Goal: Transaction & Acquisition: Subscribe to service/newsletter

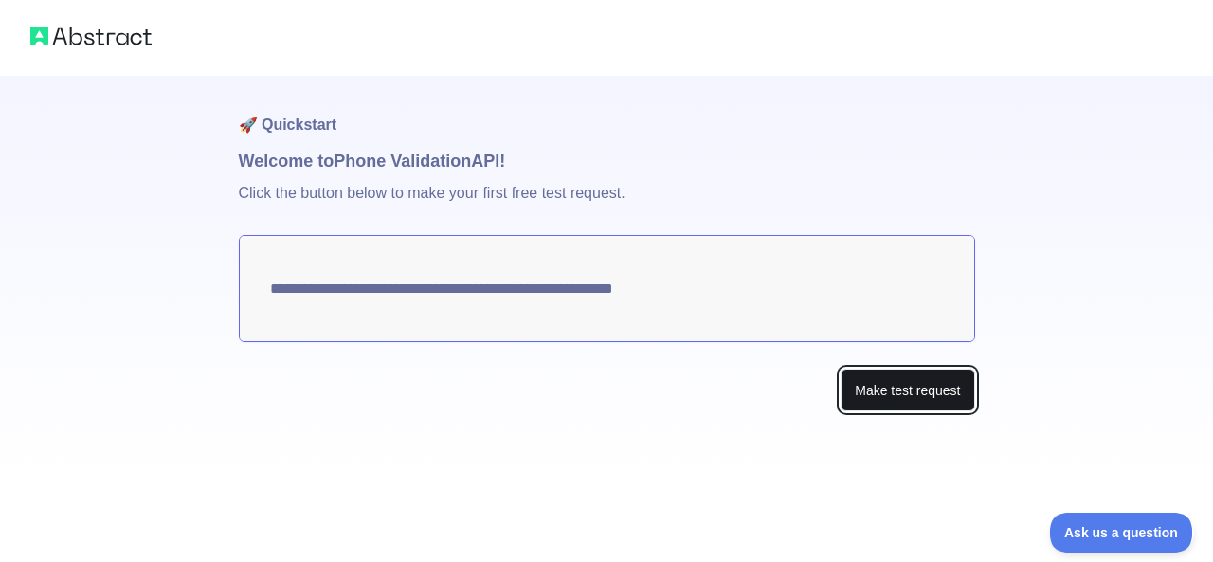
click at [930, 386] on button "Make test request" at bounding box center [908, 390] width 134 height 43
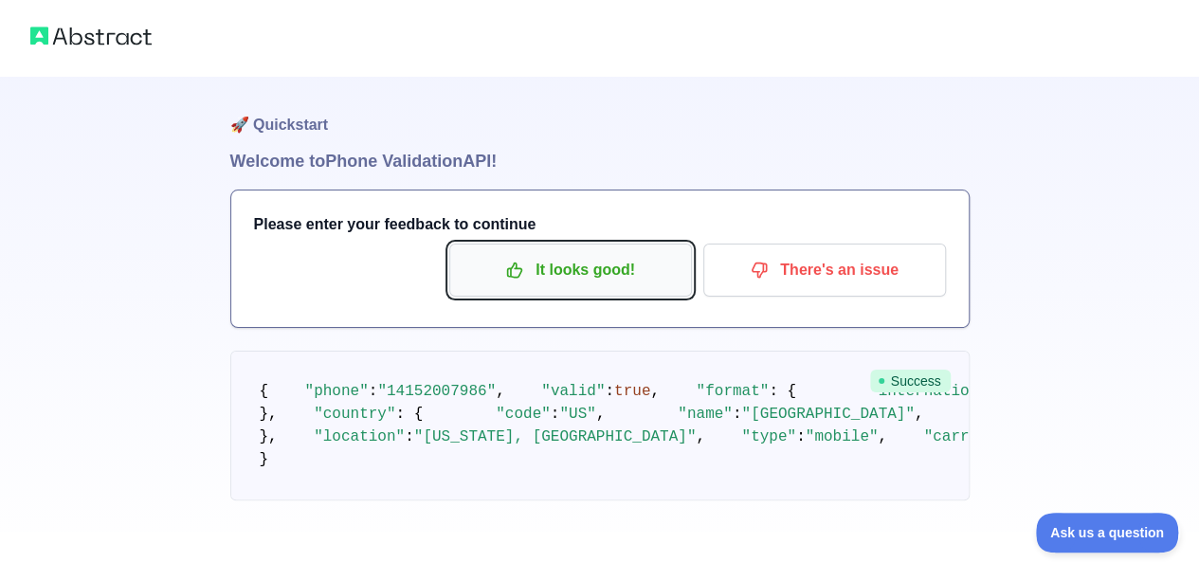
click at [594, 272] on p "It looks good!" at bounding box center [570, 270] width 214 height 32
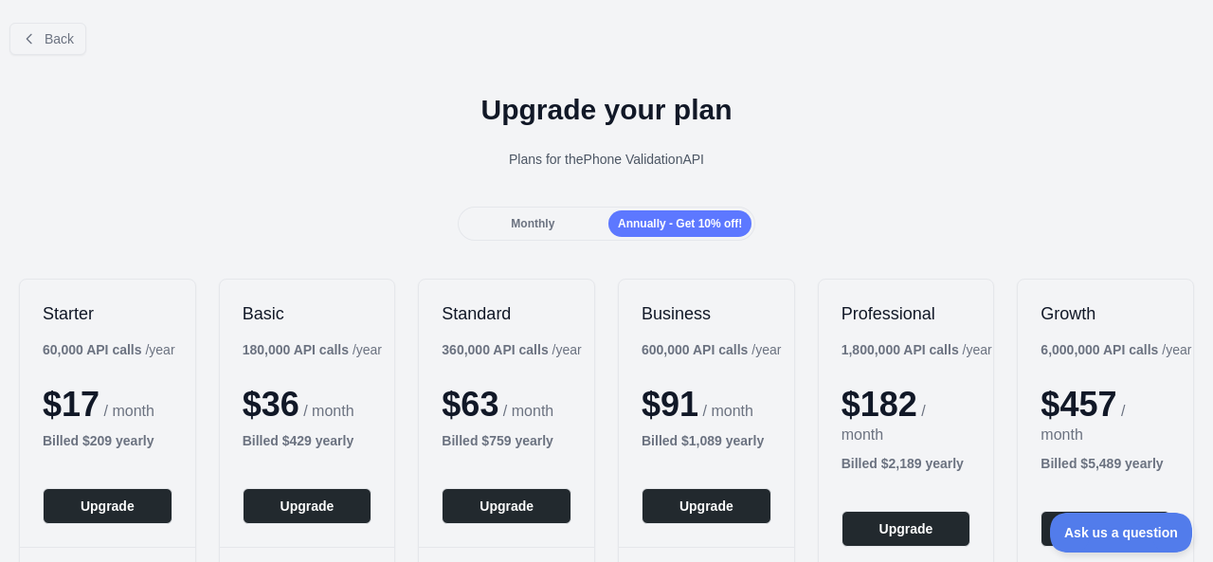
click at [553, 217] on div "Monthly" at bounding box center [533, 223] width 143 height 27
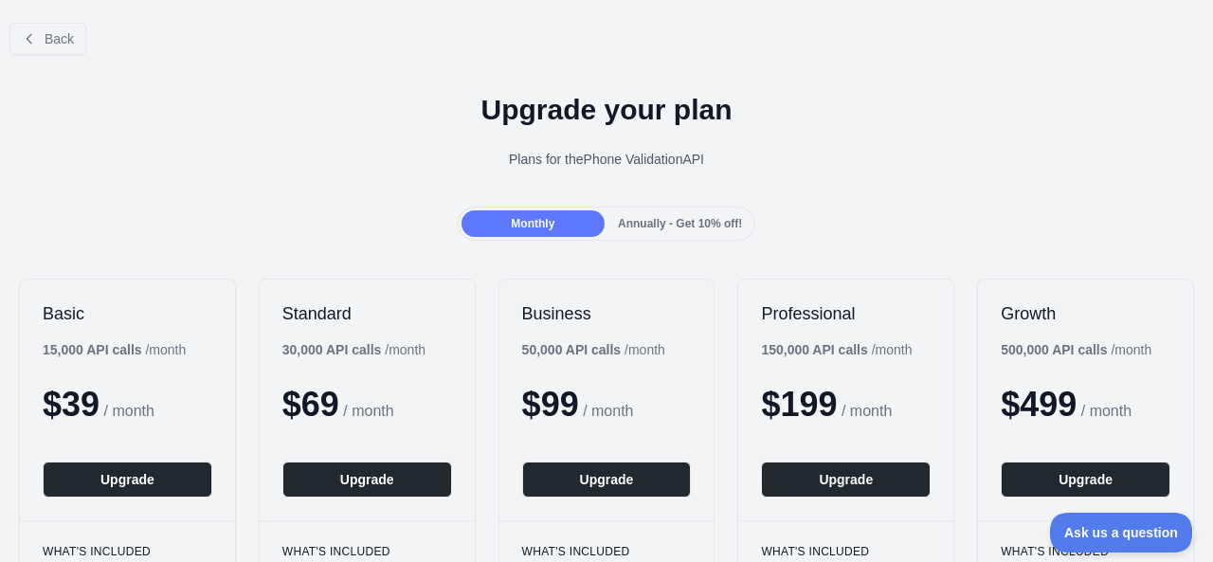
scroll to position [474, 0]
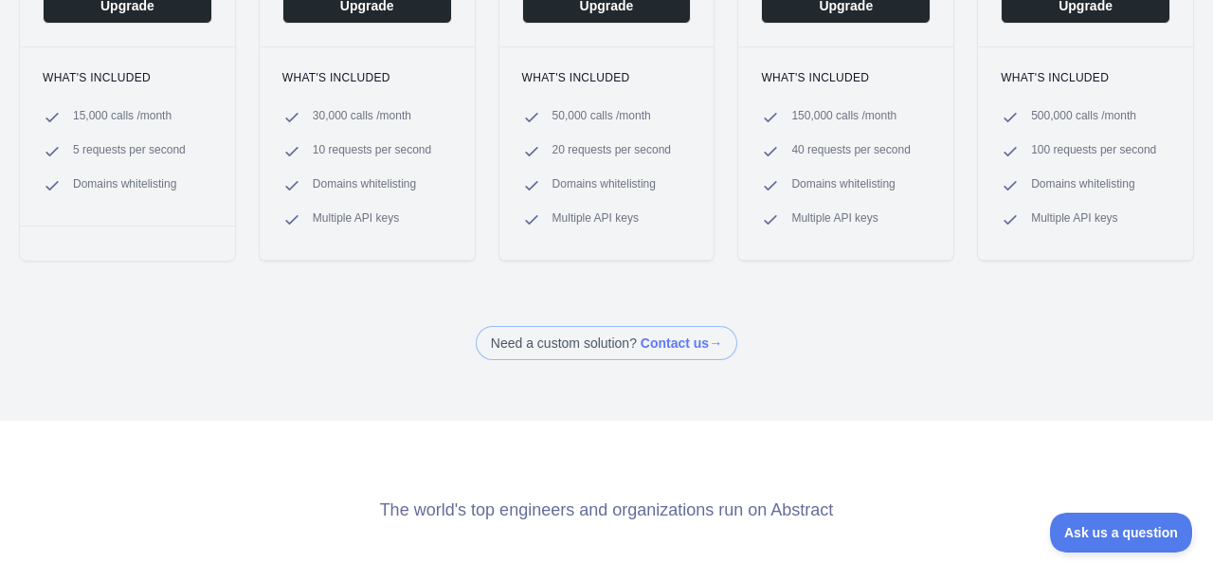
click at [587, 344] on span at bounding box center [607, 343] width 262 height 34
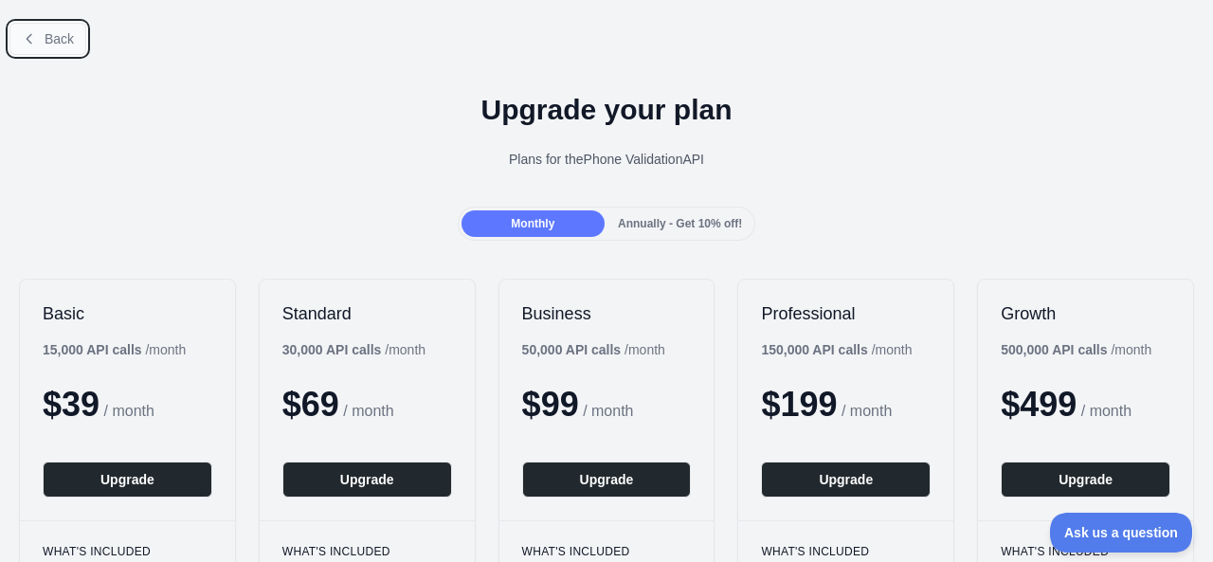
click at [27, 33] on icon at bounding box center [29, 38] width 15 height 15
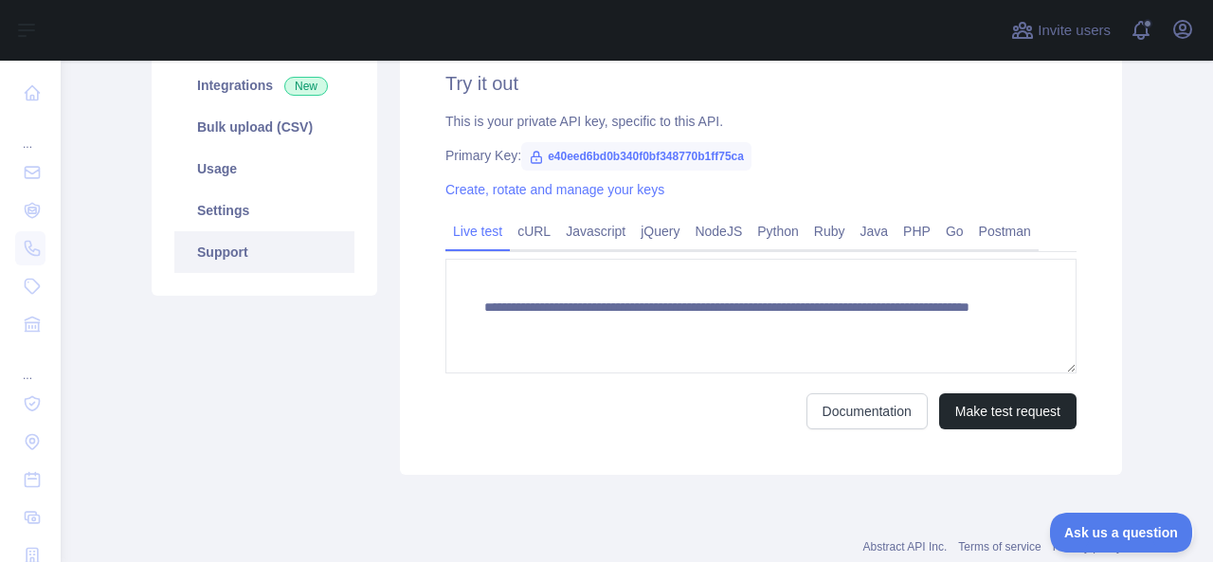
scroll to position [190, 0]
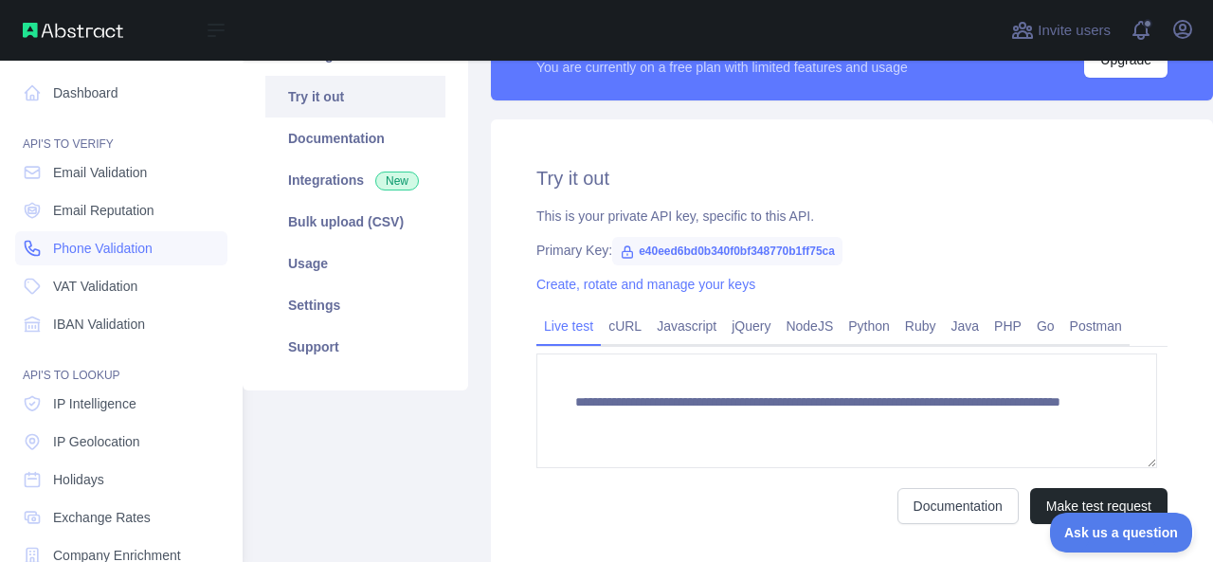
click at [68, 249] on span "Phone Validation" at bounding box center [103, 248] width 100 height 19
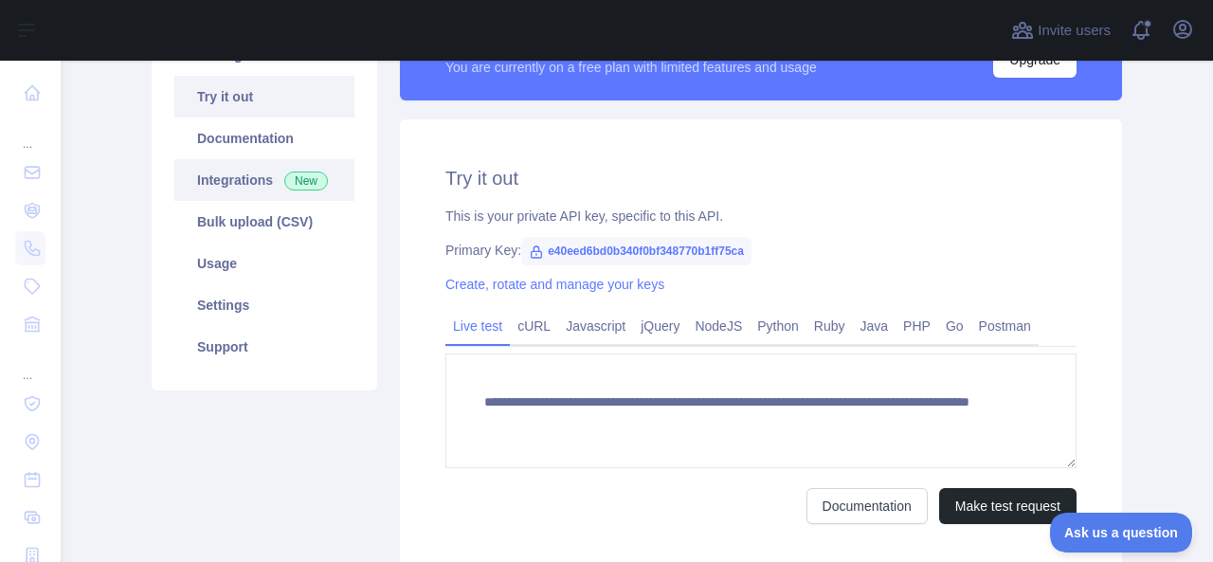
click at [288, 178] on span "New" at bounding box center [306, 181] width 44 height 19
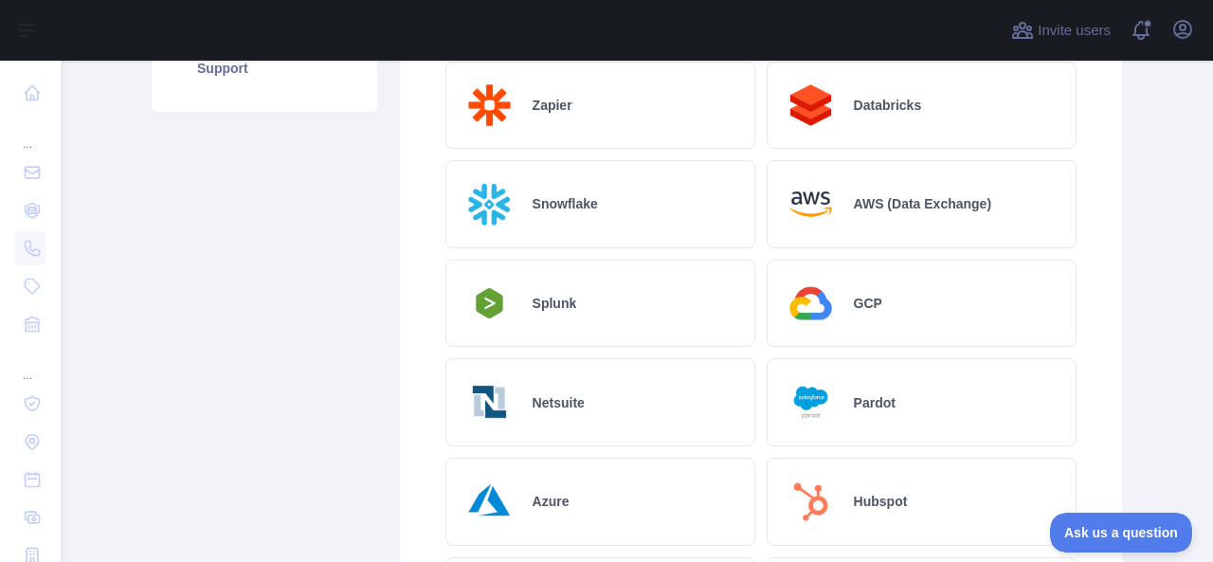
scroll to position [279, 0]
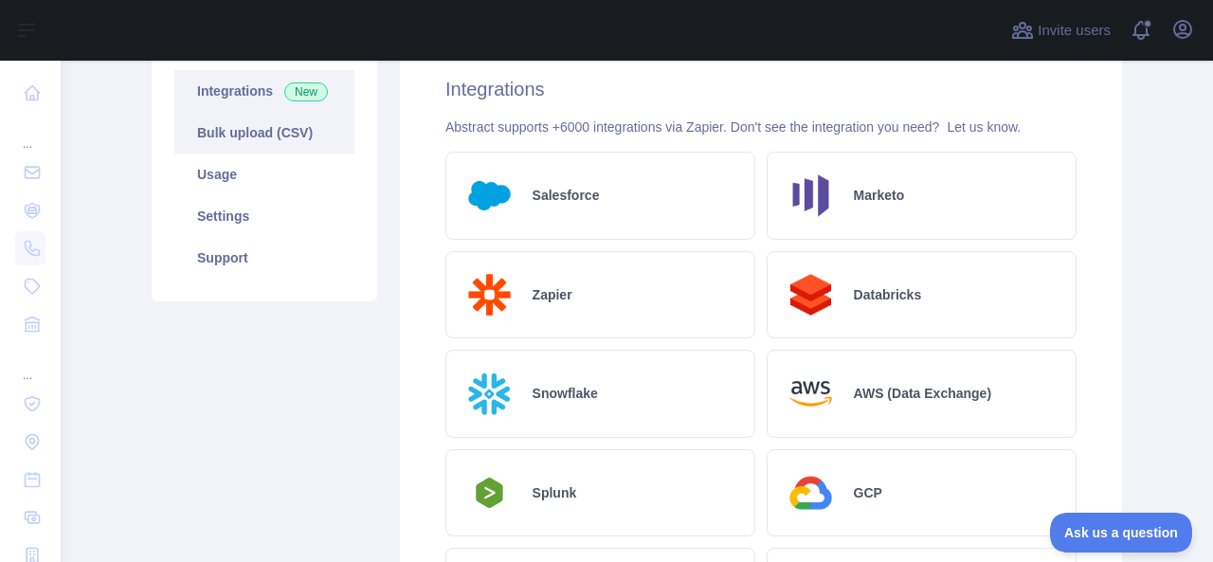
click at [256, 133] on link "Bulk upload (CSV)" at bounding box center [264, 133] width 180 height 42
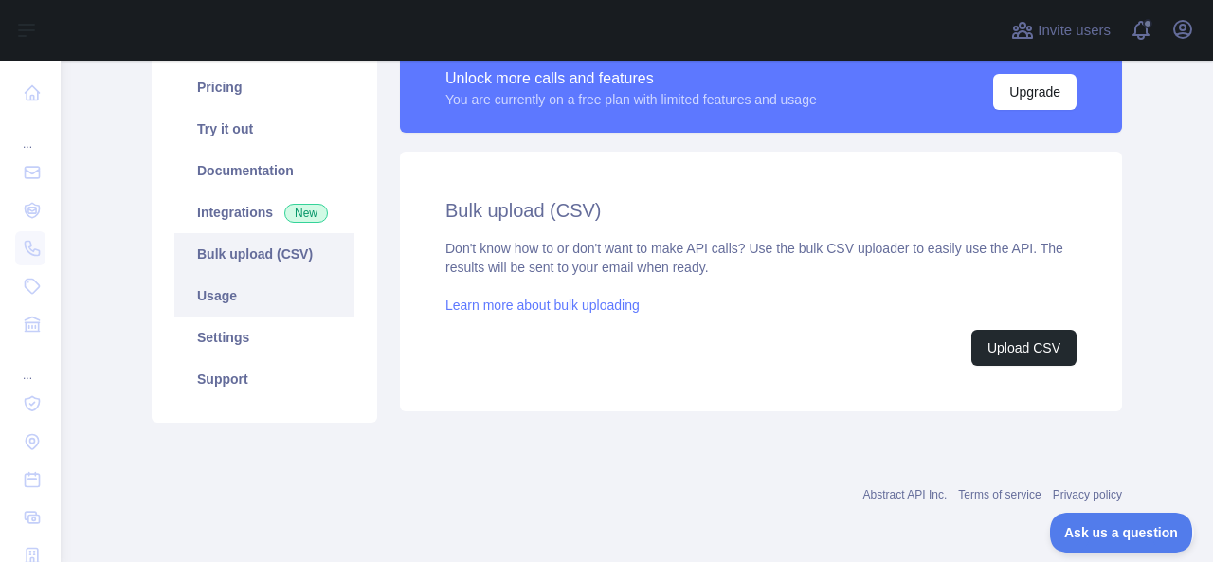
click at [241, 292] on link "Usage" at bounding box center [264, 296] width 180 height 42
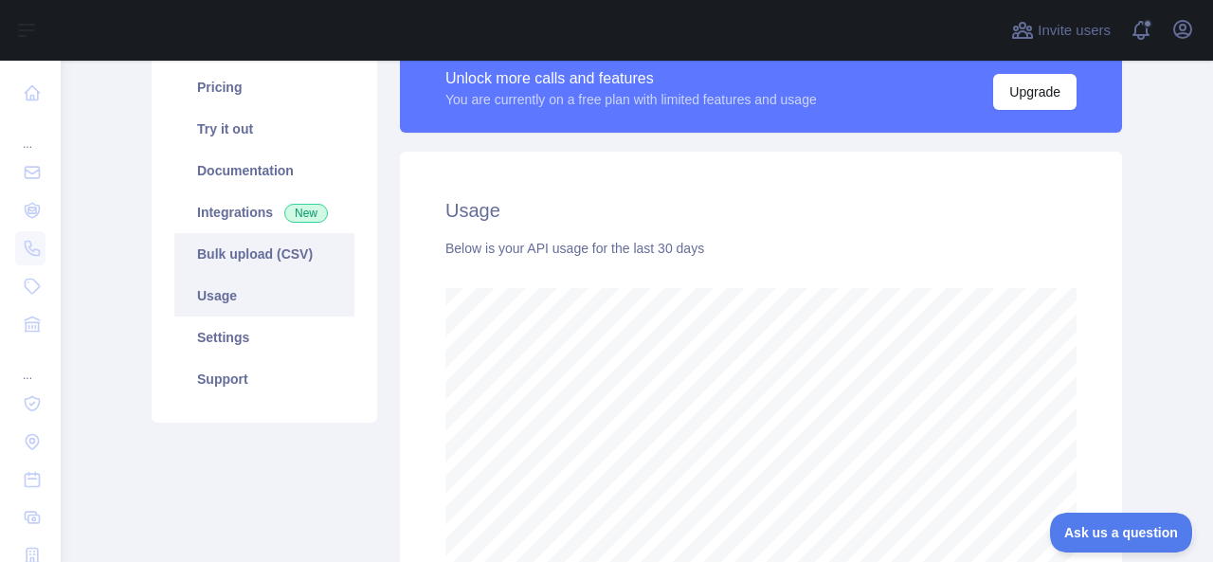
scroll to position [501, 1137]
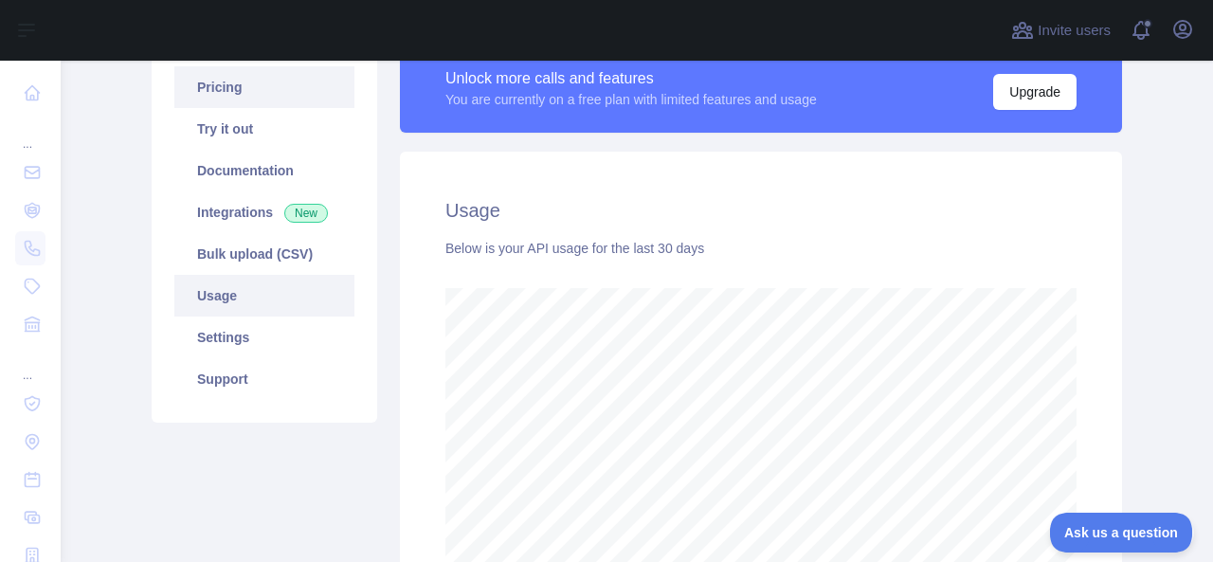
click at [228, 103] on link "Pricing" at bounding box center [264, 87] width 180 height 42
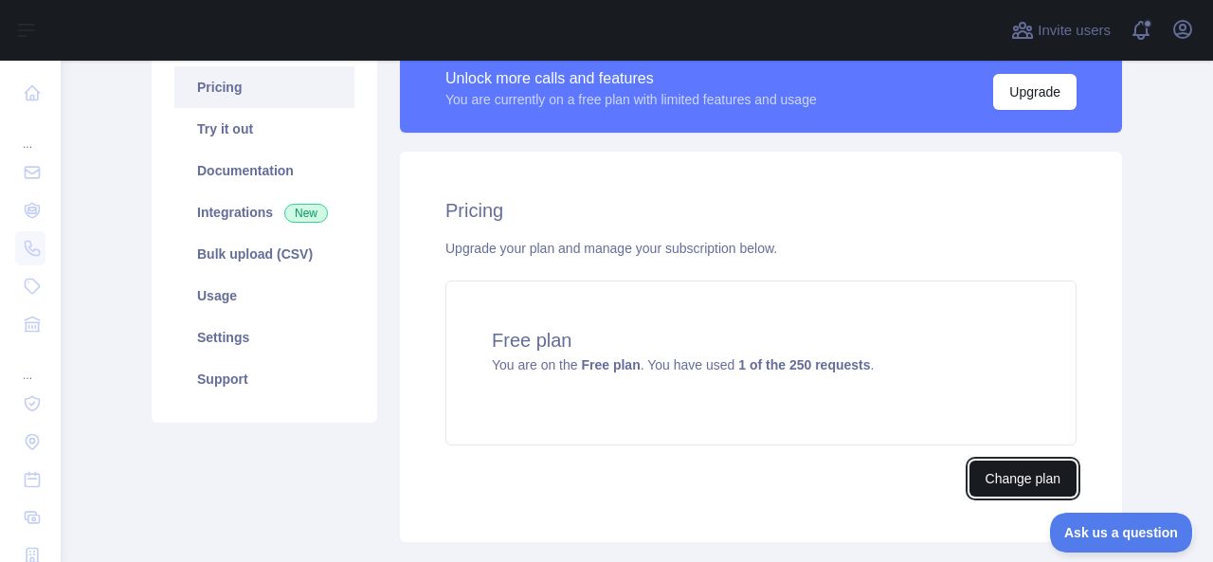
click at [995, 470] on button "Change plan" at bounding box center [1023, 479] width 107 height 36
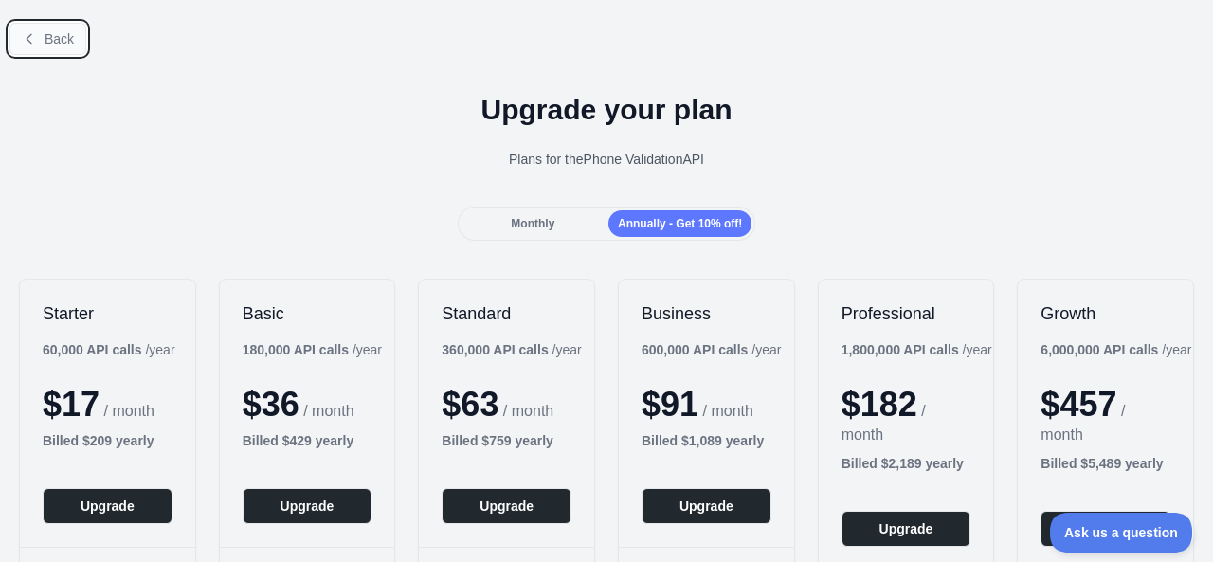
click at [21, 35] on button "Back" at bounding box center [47, 39] width 77 height 32
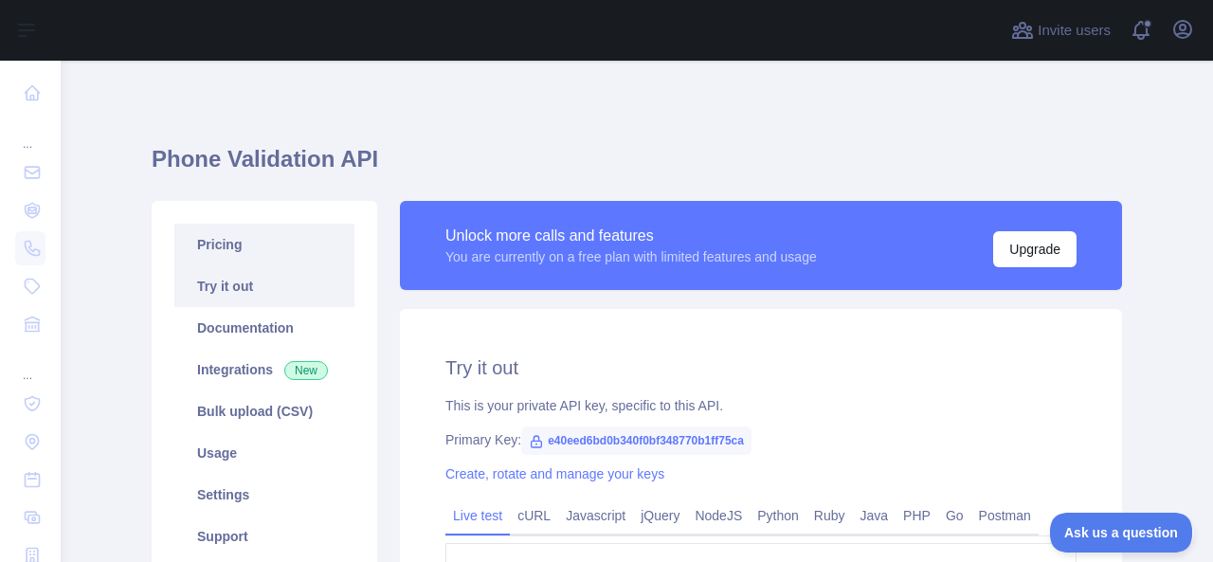
click at [265, 236] on link "Pricing" at bounding box center [264, 245] width 180 height 42
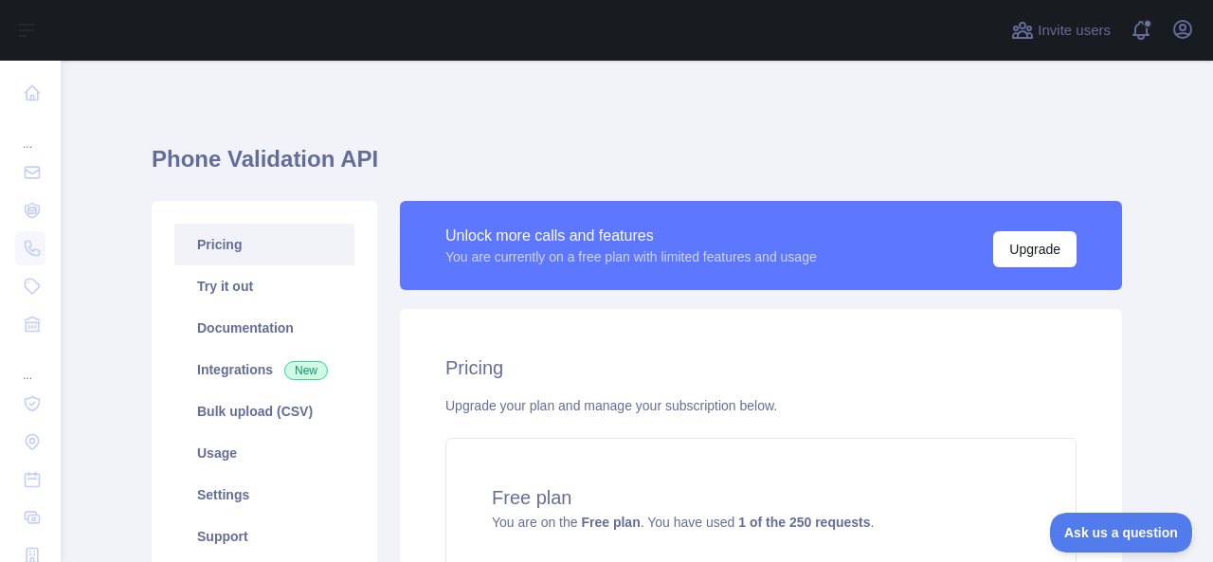
click at [262, 245] on link "Pricing" at bounding box center [264, 245] width 180 height 42
